Goal: Information Seeking & Learning: Learn about a topic

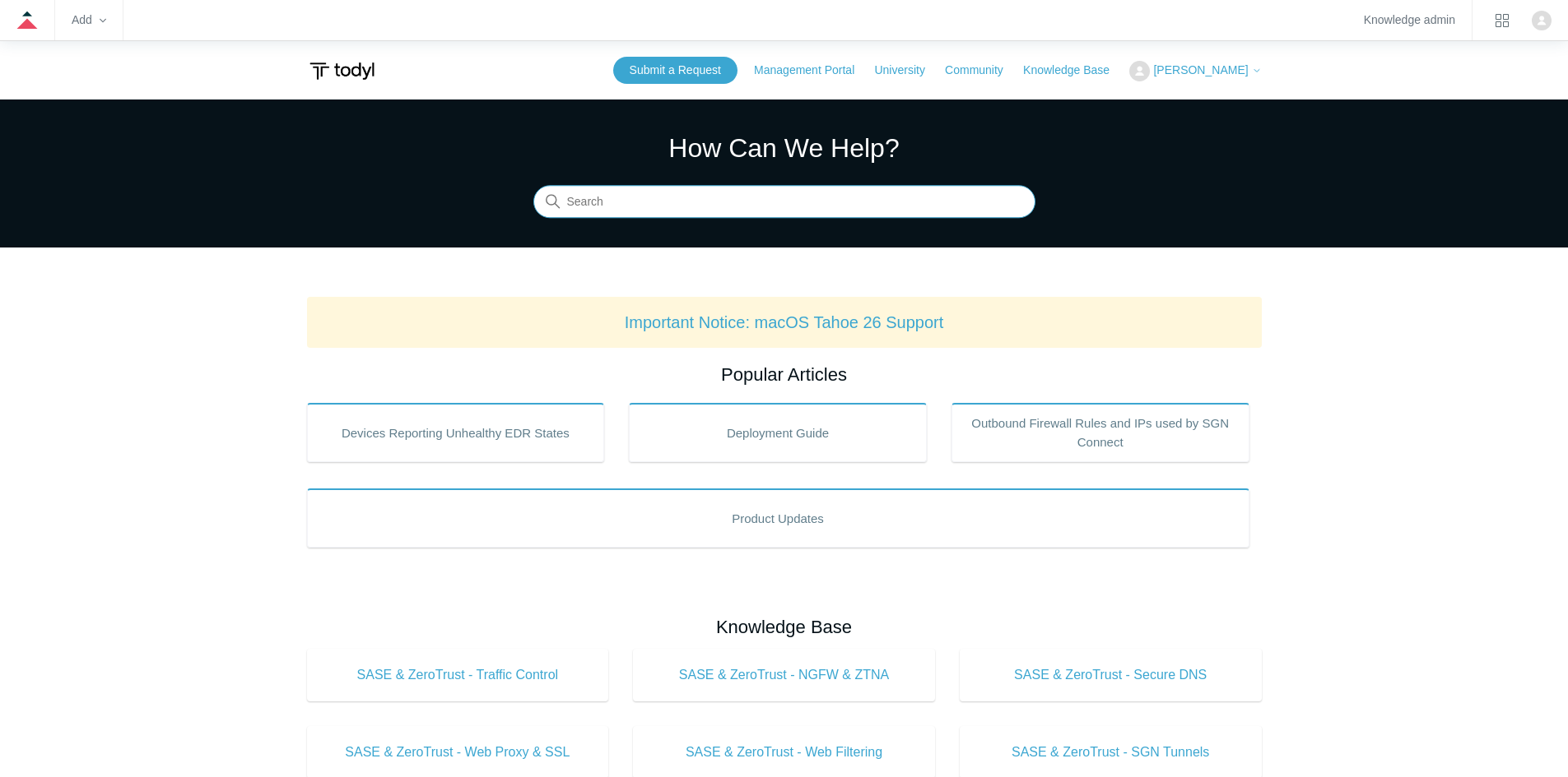
click at [615, 210] on input "Search" at bounding box center [784, 202] width 502 height 33
type input "Azure"
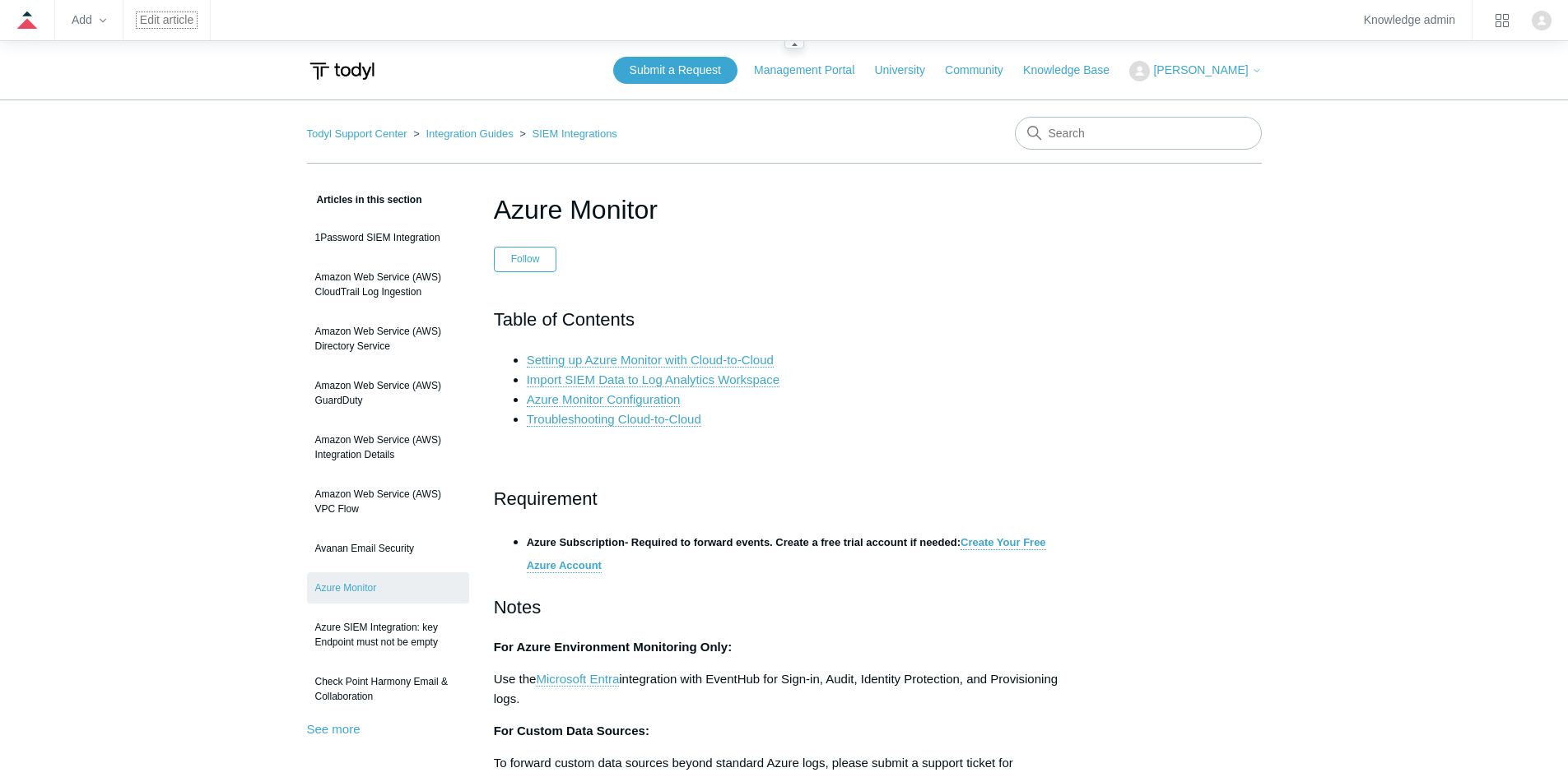
click at [156, 18] on link "Edit article" at bounding box center [167, 20] width 53 height 9
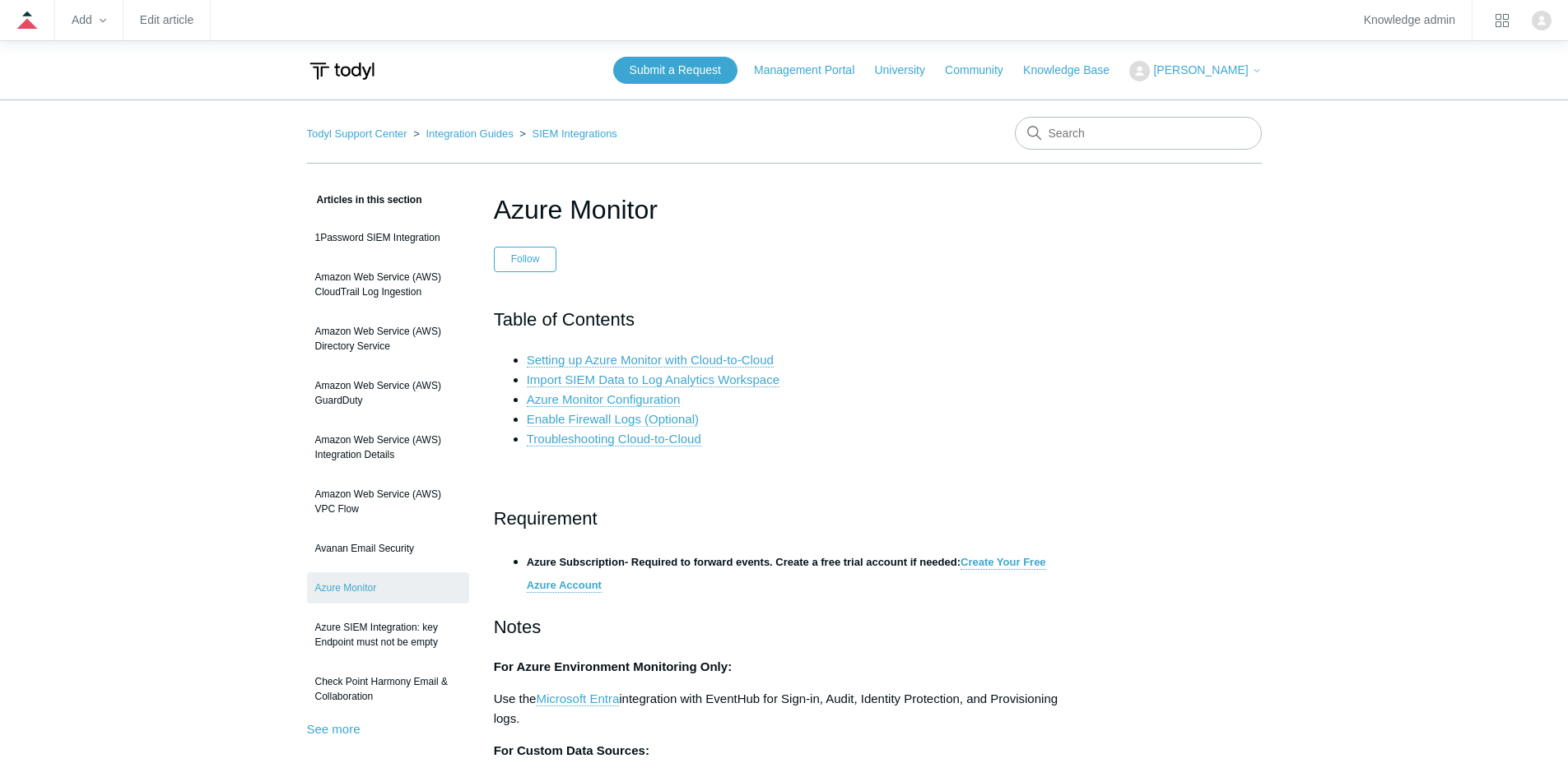
click at [676, 416] on link "Enable Firewall Logs (Optional)" at bounding box center [612, 420] width 172 height 15
click at [646, 421] on link "Enable Firewall Logs (Optional)" at bounding box center [612, 420] width 172 height 15
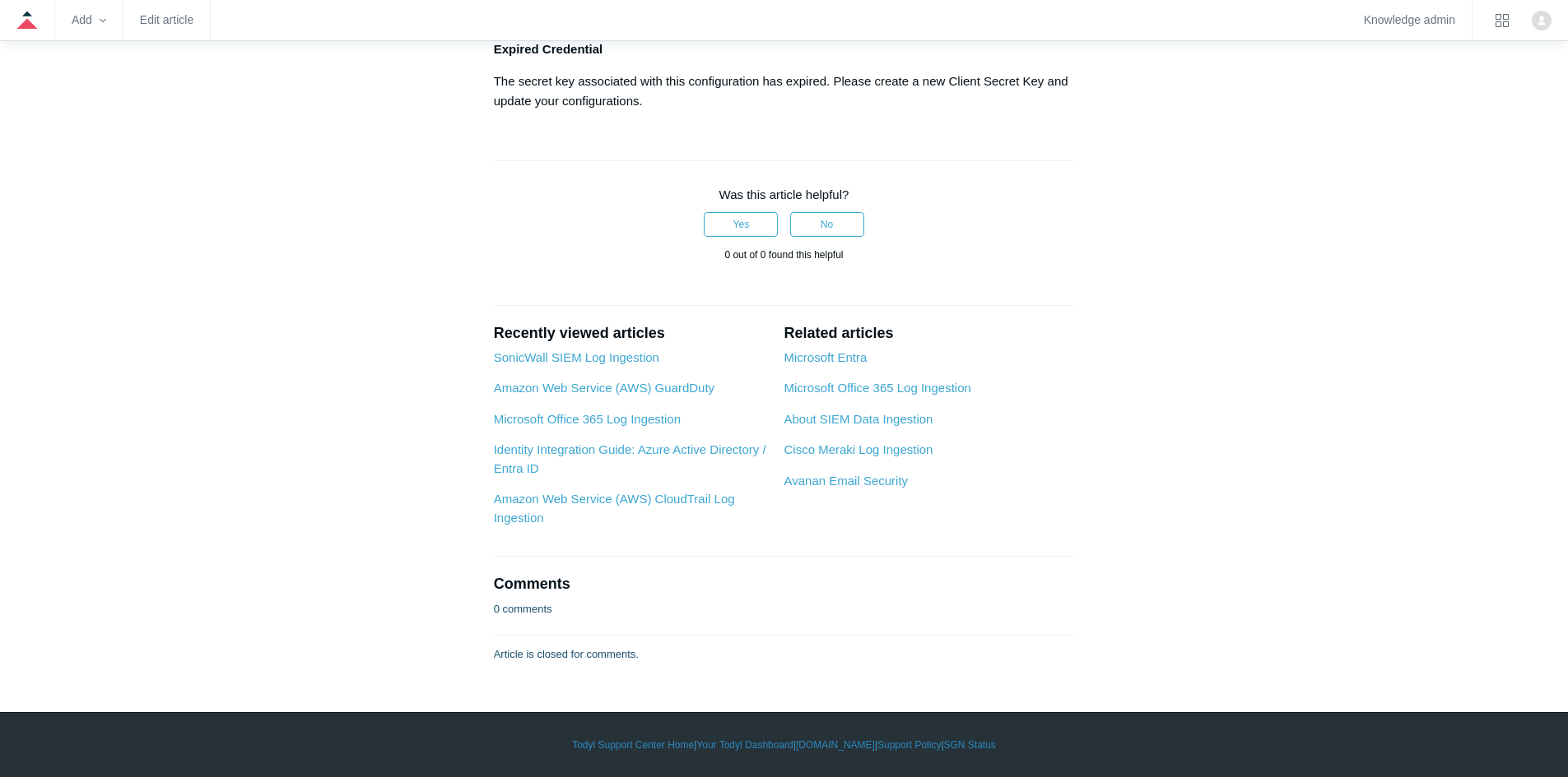
scroll to position [9258, 0]
